Goal: Information Seeking & Learning: Find specific fact

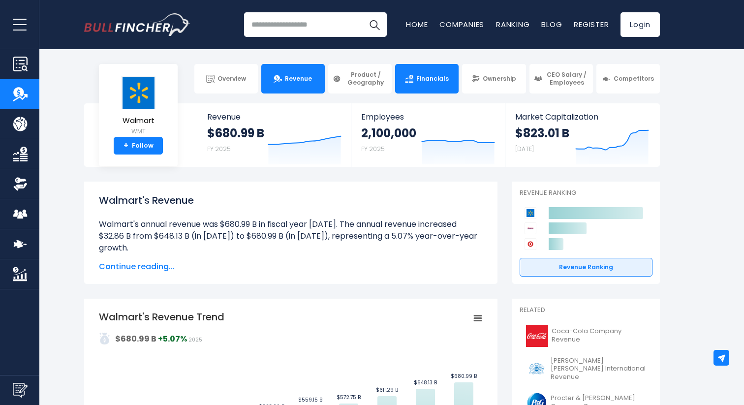
click at [413, 81] on img at bounding box center [409, 79] width 8 height 8
click at [427, 86] on link "Financials" at bounding box center [426, 79] width 63 height 30
click at [308, 80] on span "Revenue" at bounding box center [298, 79] width 27 height 8
click at [418, 77] on span "Financials" at bounding box center [432, 79] width 32 height 8
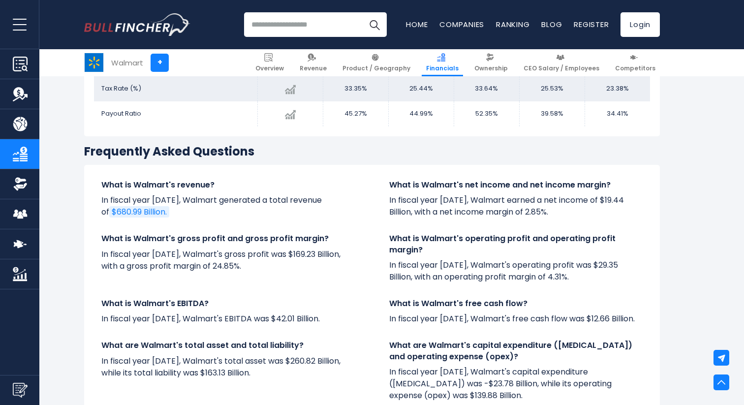
scroll to position [1936, 0]
